Goal: Information Seeking & Learning: Learn about a topic

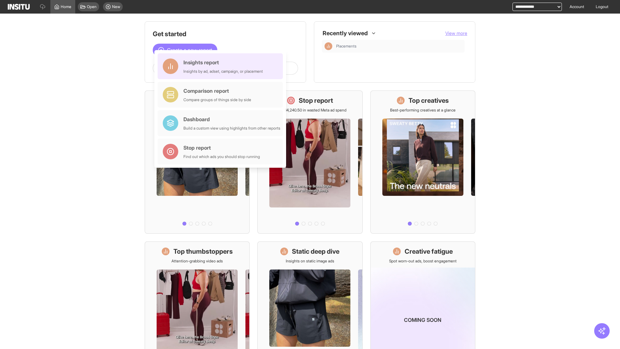
click at [222, 66] on div "Insights report Insights by ad, adset, campaign, or placement" at bounding box center [223, 66] width 79 height 16
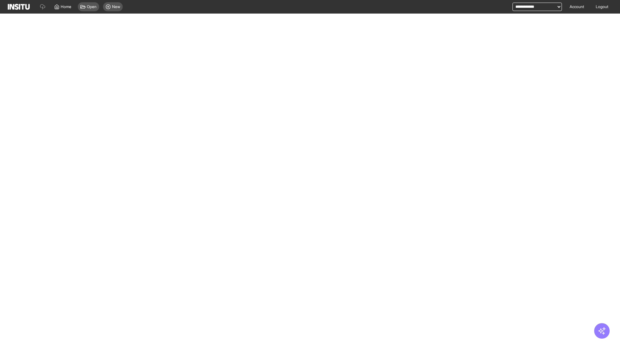
select select "**"
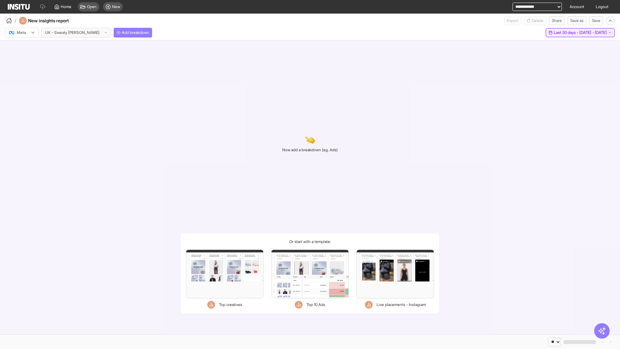
click at [566, 33] on span "Last 30 days - [DATE] - [DATE]" at bounding box center [580, 32] width 53 height 5
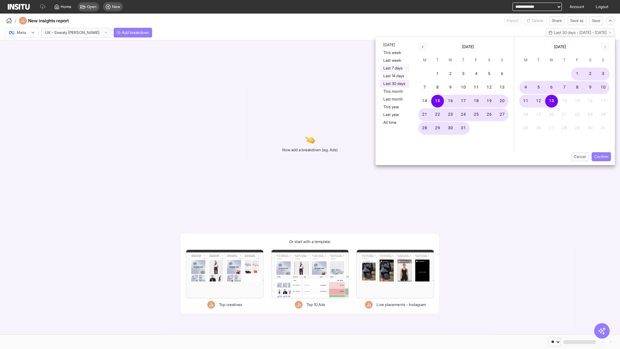
click at [394, 68] on button "Last 7 days" at bounding box center [395, 68] width 30 height 8
